Goal: Task Accomplishment & Management: Complete application form

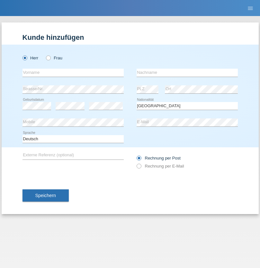
select select "CH"
radio input "true"
click at [73, 73] on input "text" at bounding box center [72, 73] width 101 height 8
type input "David"
click at [187, 73] on input "text" at bounding box center [186, 73] width 101 height 8
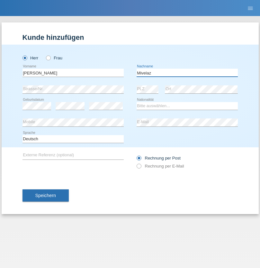
type input "Mivelaz"
select select "CH"
radio input "true"
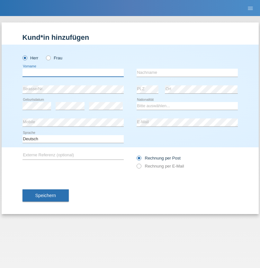
click at [73, 73] on input "text" at bounding box center [72, 73] width 101 height 8
type input "Awees"
click at [187, 73] on input "text" at bounding box center [186, 73] width 101 height 8
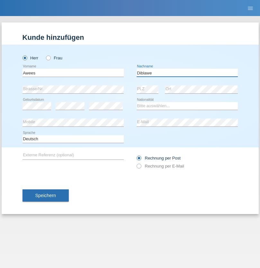
type input "Diblawe"
select select "CH"
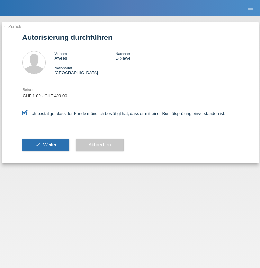
select select "1"
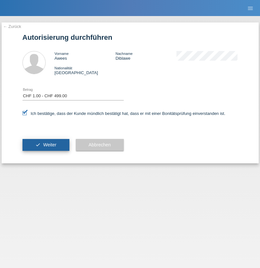
click at [46, 145] on span "Weiter" at bounding box center [49, 144] width 13 height 5
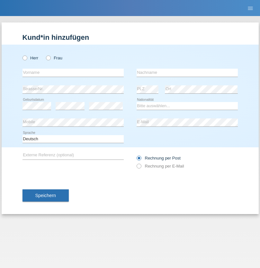
radio input "true"
click at [73, 73] on input "text" at bounding box center [72, 73] width 101 height 8
type input "Aways"
click at [187, 73] on input "text" at bounding box center [186, 73] width 101 height 8
type input "Diblawe"
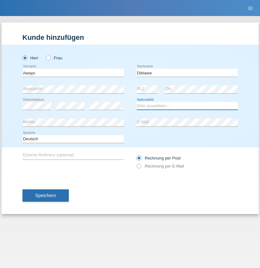
select select "CH"
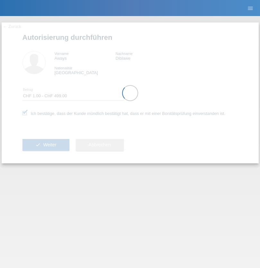
select select "1"
